Goal: Task Accomplishment & Management: Manage account settings

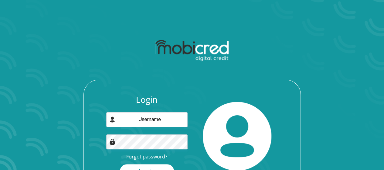
click at [138, 156] on link "Forgot password?" at bounding box center [146, 156] width 41 height 7
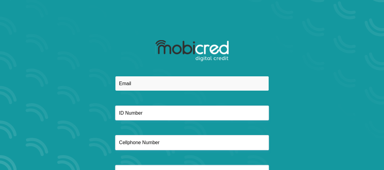
click at [129, 81] on input "email" at bounding box center [192, 83] width 154 height 15
type input "p"
type input "[EMAIL_ADDRESS][DOMAIN_NAME]"
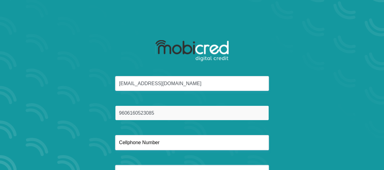
type input "9606160523085"
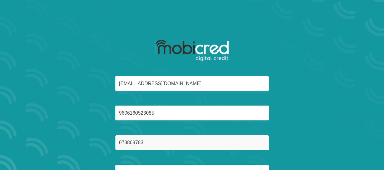
click at [131, 143] on input "073868783" at bounding box center [192, 142] width 154 height 15
click at [156, 143] on input "0738628783" at bounding box center [192, 142] width 154 height 15
type input "0738628783"
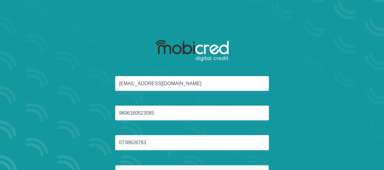
scroll to position [9, 0]
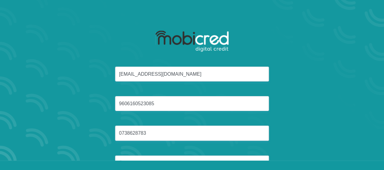
click at [288, 74] on div "u15278052@tuks.co.za 9606160523085 0738628783" at bounding box center [192, 125] width 326 height 118
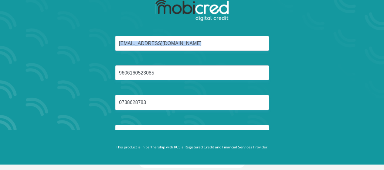
scroll to position [52, 0]
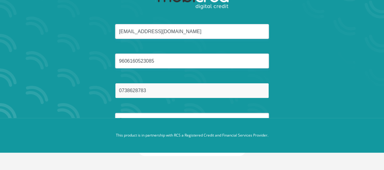
click at [245, 92] on input "0738628783" at bounding box center [192, 90] width 154 height 15
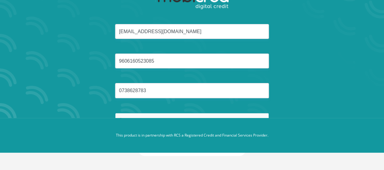
click at [236, 114] on input "text" at bounding box center [192, 120] width 154 height 15
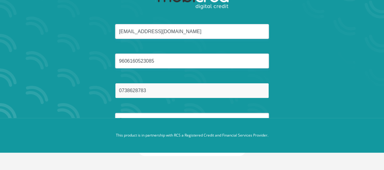
click at [228, 94] on input "0738628783" at bounding box center [192, 90] width 154 height 15
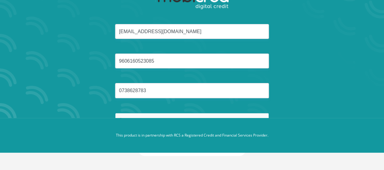
click at [197, 113] on input "text" at bounding box center [192, 120] width 154 height 15
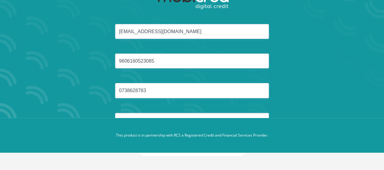
click at [321, 36] on div "u15278052@tuks.co.za 9606160523085 0738628783" at bounding box center [192, 83] width 326 height 118
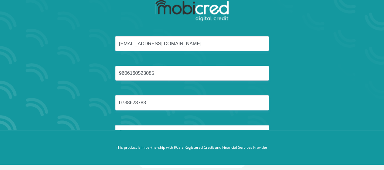
click at [321, 36] on div "u15278052@tuks.co.za 9606160523085 0738628783" at bounding box center [192, 95] width 326 height 118
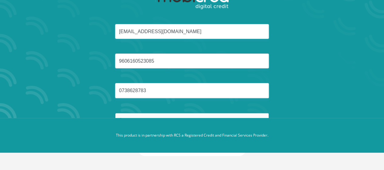
click at [213, 114] on input "text" at bounding box center [192, 120] width 154 height 15
type input "Dhlamini"
click at [138, 142] on button "Reset Password" at bounding box center [191, 149] width 107 height 14
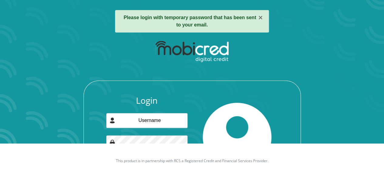
scroll to position [36, 0]
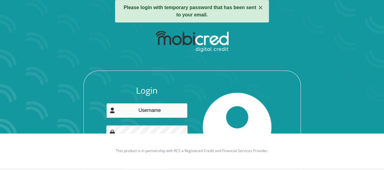
click at [159, 107] on input "email" at bounding box center [146, 110] width 81 height 15
type input "[EMAIL_ADDRESS][DOMAIN_NAME]"
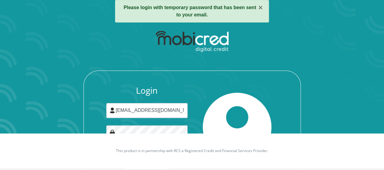
click at [351, 66] on div "Login [EMAIL_ADDRESS][DOMAIN_NAME] Forgot password? Login" at bounding box center [192, 105] width 326 height 156
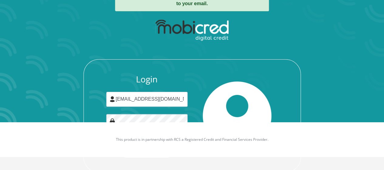
scroll to position [49, 0]
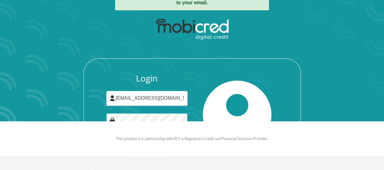
click at [120, 143] on button "Login" at bounding box center [147, 150] width 54 height 14
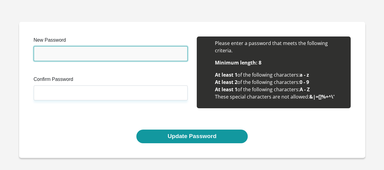
click at [81, 54] on input "New Password" at bounding box center [111, 53] width 154 height 15
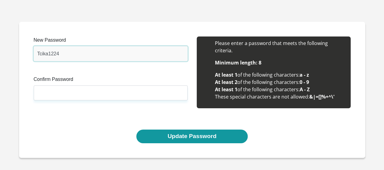
type input "Tcika1224"
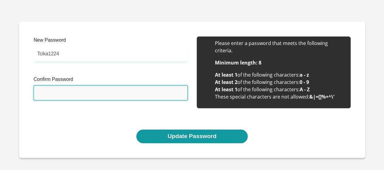
click at [76, 94] on input "Confirm Password" at bounding box center [111, 92] width 154 height 15
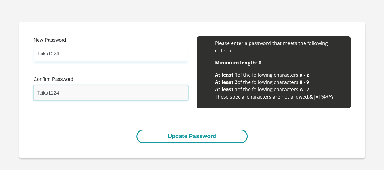
type input "Tcika1224"
click at [140, 137] on button "Update Password" at bounding box center [191, 136] width 111 height 14
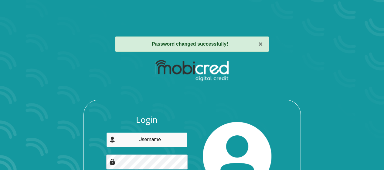
click at [140, 137] on input "email" at bounding box center [146, 139] width 81 height 15
type input "u15278052@tuks.co.za"
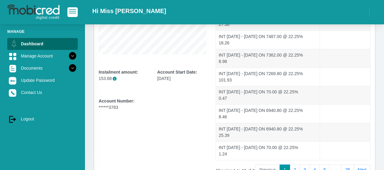
scroll to position [171, 0]
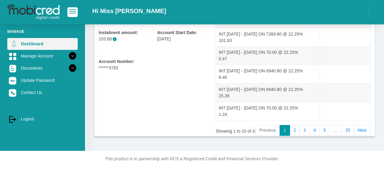
click at [36, 44] on link "Dashboard" at bounding box center [42, 44] width 70 height 12
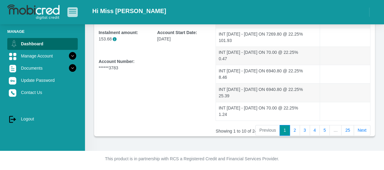
click at [72, 10] on span "button" at bounding box center [72, 9] width 7 height 1
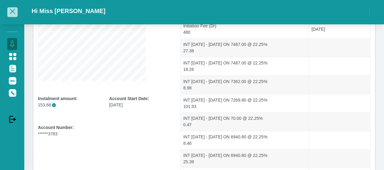
scroll to position [86, 0]
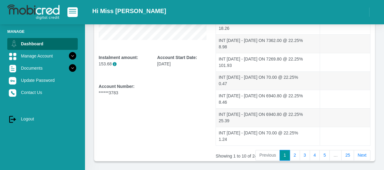
scroll to position [171, 0]
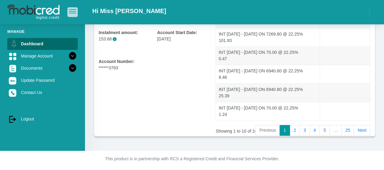
click at [76, 10] on span "button" at bounding box center [72, 9] width 7 height 1
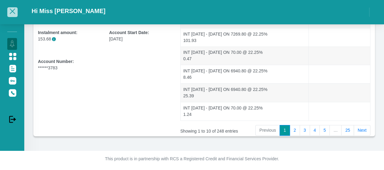
click at [76, 12] on h2 "Hi Miss P Dhlamini" at bounding box center [69, 10] width 74 height 7
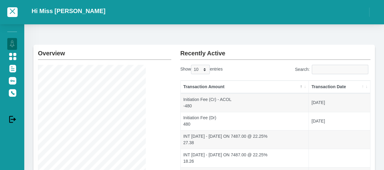
scroll to position [13, 0]
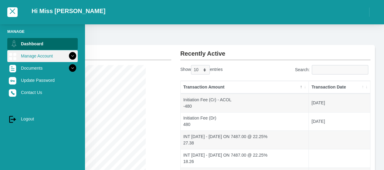
click at [30, 52] on link "Manage Account" at bounding box center [42, 56] width 70 height 12
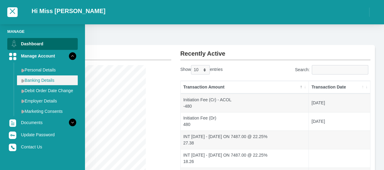
click at [42, 77] on link "Banking Details" at bounding box center [47, 80] width 61 height 10
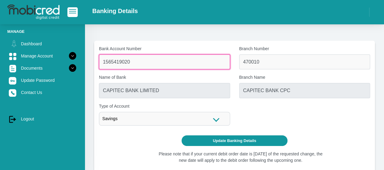
click at [152, 62] on input "1565419020" at bounding box center [164, 61] width 131 height 15
type input "1"
type input "10233123227"
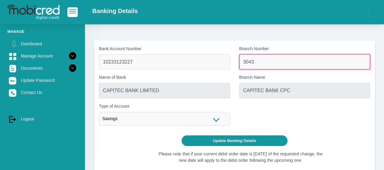
type input "3043"
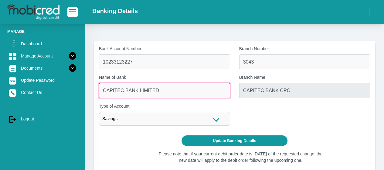
click at [174, 87] on input "CAPITEC BANK LIMITED" at bounding box center [164, 90] width 131 height 15
click at [171, 92] on input "CAPITEC BANK LIMITED" at bounding box center [164, 90] width 131 height 15
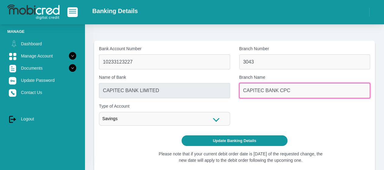
click at [264, 90] on input "CAPITEC BANK CPC" at bounding box center [304, 90] width 131 height 15
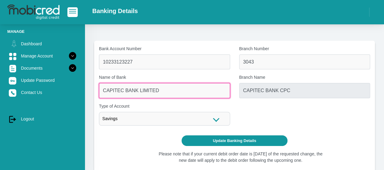
click at [195, 93] on input "CAPITEC BANK LIMITED" at bounding box center [164, 90] width 131 height 15
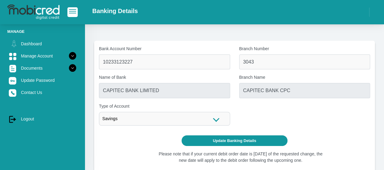
click at [216, 119] on div "Savings" at bounding box center [164, 119] width 131 height 14
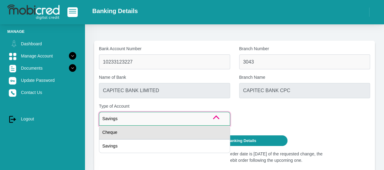
click at [190, 138] on div "Cheque" at bounding box center [164, 132] width 131 height 14
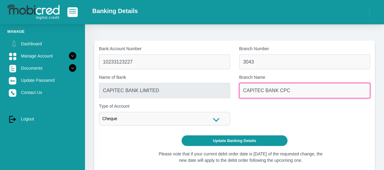
click at [260, 92] on input "CAPITEC BANK CPC" at bounding box center [304, 90] width 131 height 15
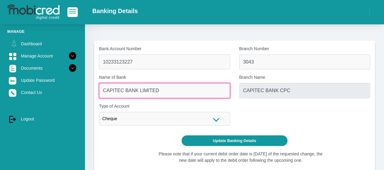
click at [206, 89] on input "CAPITEC BANK LIMITED" at bounding box center [164, 90] width 131 height 15
drag, startPoint x: 204, startPoint y: 89, endPoint x: 179, endPoint y: 91, distance: 24.6
click at [179, 91] on input "CAPITEC BANK LIMITED" at bounding box center [164, 90] width 131 height 15
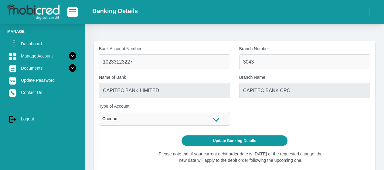
click at [122, 77] on label "Name of Bank" at bounding box center [164, 77] width 131 height 6
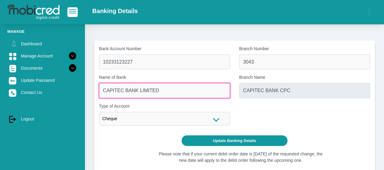
click at [122, 83] on input "CAPITEC BANK LIMITED" at bounding box center [164, 90] width 131 height 15
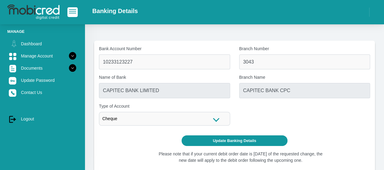
click at [122, 77] on label "Name of Bank" at bounding box center [164, 77] width 131 height 6
click at [122, 83] on input "CAPITEC BANK LIMITED" at bounding box center [164, 90] width 131 height 15
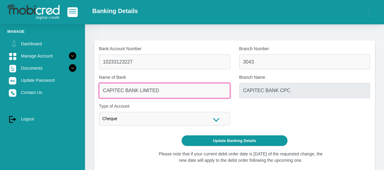
click at [123, 85] on input "CAPITEC BANK LIMITED" at bounding box center [164, 90] width 131 height 15
click at [125, 88] on input "CAPITEC BANK LIMITED" at bounding box center [164, 90] width 131 height 15
click at [182, 94] on input "CAPITEC BANK LIMITED" at bounding box center [164, 90] width 131 height 15
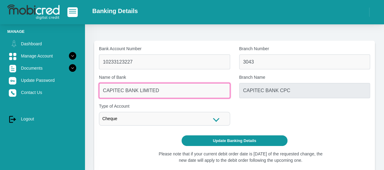
click at [182, 94] on input "CAPITEC BANK LIMITED" at bounding box center [164, 90] width 131 height 15
click at [180, 93] on input "CAPITEC BANK LIMITED" at bounding box center [164, 90] width 131 height 15
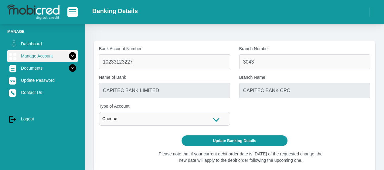
click at [67, 55] on icon at bounding box center [72, 56] width 10 height 10
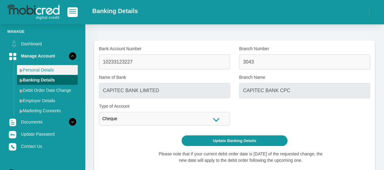
click at [60, 72] on link "Personal Details" at bounding box center [47, 70] width 61 height 10
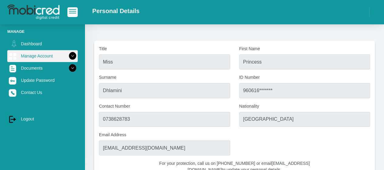
click at [68, 56] on icon at bounding box center [72, 56] width 10 height 10
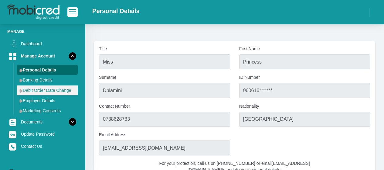
click at [63, 86] on link "Debit Order Date Change" at bounding box center [47, 90] width 61 height 10
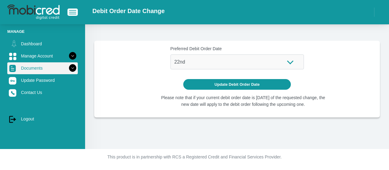
click at [67, 66] on icon at bounding box center [72, 68] width 10 height 10
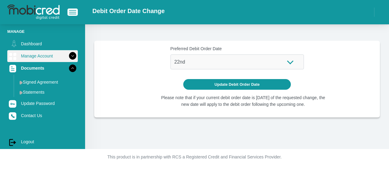
click at [69, 60] on icon at bounding box center [72, 56] width 10 height 10
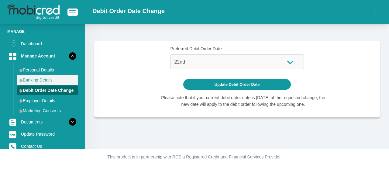
click at [54, 80] on link "Banking Details" at bounding box center [47, 80] width 61 height 10
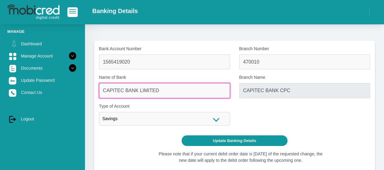
click at [139, 96] on input "CAPITEC BANK LIMITED" at bounding box center [164, 90] width 131 height 15
click at [163, 91] on input "CAPITEC BANK LIMITED" at bounding box center [164, 90] width 131 height 15
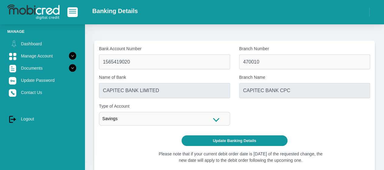
click at [168, 117] on div "Savings" at bounding box center [164, 119] width 131 height 14
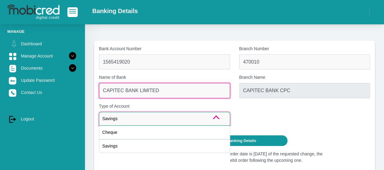
click at [174, 85] on input "CAPITEC BANK LIMITED" at bounding box center [164, 90] width 131 height 15
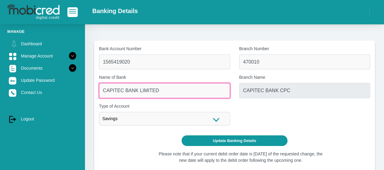
click at [174, 85] on input "CAPITEC BANK LIMITED" at bounding box center [164, 90] width 131 height 15
click at [174, 86] on input "CAPITEC BANK LIMITED" at bounding box center [164, 90] width 131 height 15
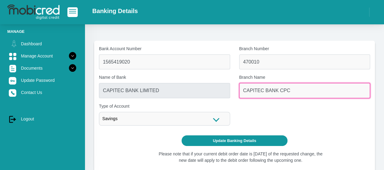
click at [250, 89] on input "CAPITEC BANK CPC" at bounding box center [304, 90] width 131 height 15
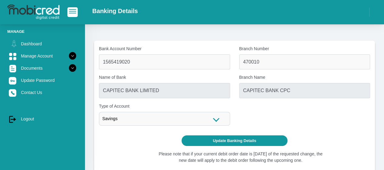
click at [234, 91] on div "Name of Bank CAPITEC BANK LIMITED" at bounding box center [164, 86] width 140 height 24
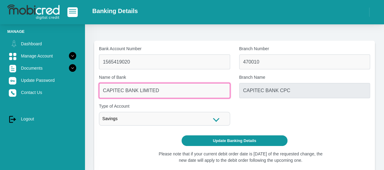
click at [227, 91] on input "CAPITEC BANK LIMITED" at bounding box center [164, 90] width 131 height 15
drag, startPoint x: 227, startPoint y: 91, endPoint x: 205, endPoint y: 88, distance: 22.4
click at [205, 88] on input "CAPITEC BANK LIMITED" at bounding box center [164, 90] width 131 height 15
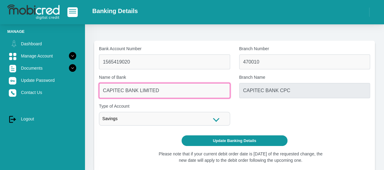
click at [205, 88] on input "CAPITEC BANK LIMITED" at bounding box center [164, 90] width 131 height 15
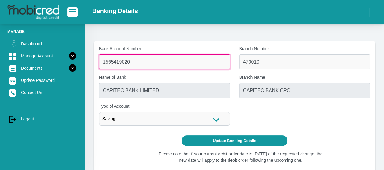
click at [206, 55] on input "1565419020" at bounding box center [164, 61] width 131 height 15
type input "1"
type input "10233123227"
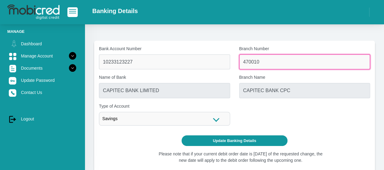
type input "2"
type input "3043"
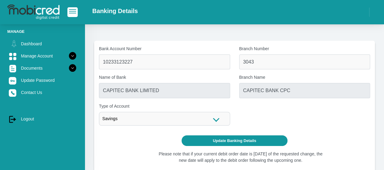
click at [178, 124] on div "Savings" at bounding box center [164, 119] width 131 height 14
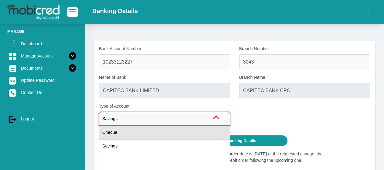
click at [172, 135] on div "Cheque" at bounding box center [164, 132] width 131 height 14
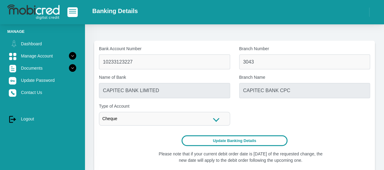
click at [212, 139] on button "Update Banking Details" at bounding box center [235, 140] width 106 height 11
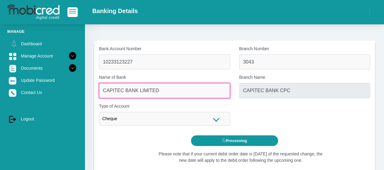
click at [184, 89] on input "CAPITEC BANK LIMITED" at bounding box center [164, 90] width 131 height 15
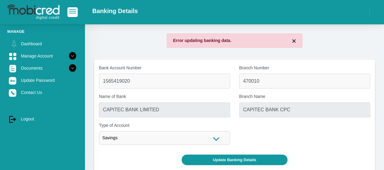
click at [296, 41] on button "×" at bounding box center [294, 40] width 4 height 7
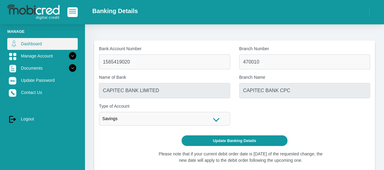
click at [21, 47] on link "Dashboard" at bounding box center [42, 44] width 70 height 12
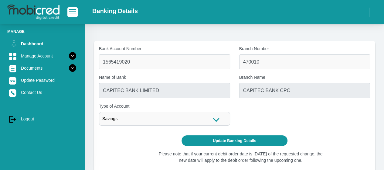
click at [61, 15] on div at bounding box center [42, 12] width 85 height 18
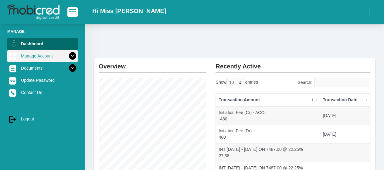
click at [38, 56] on link "Manage Account" at bounding box center [42, 56] width 70 height 12
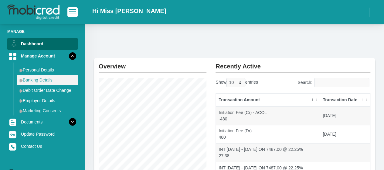
click at [49, 80] on link "Banking Details" at bounding box center [47, 80] width 61 height 10
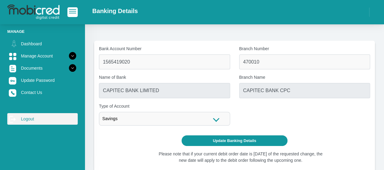
click at [39, 119] on link "log out Logout" at bounding box center [42, 119] width 70 height 12
